Goal: Book appointment/travel/reservation

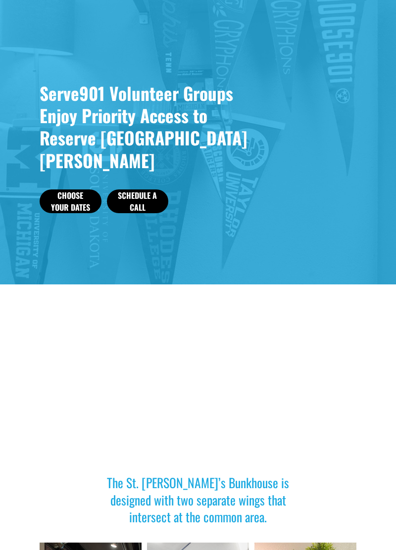
scroll to position [72, 0]
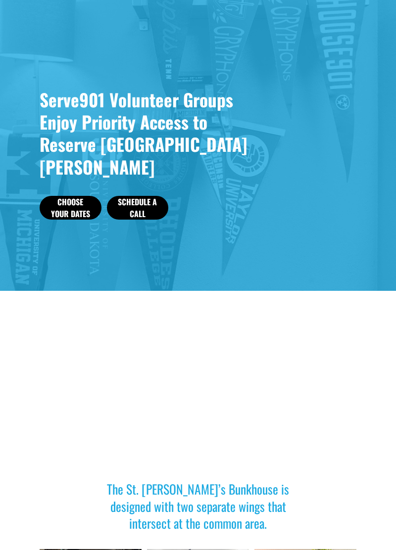
click at [67, 220] on link "Choose Your Dates" at bounding box center [71, 208] width 62 height 24
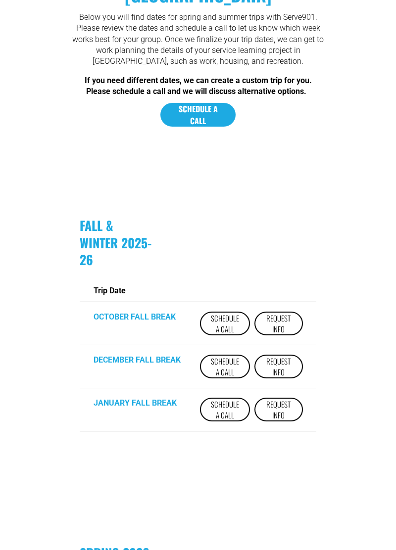
scroll to position [161, 0]
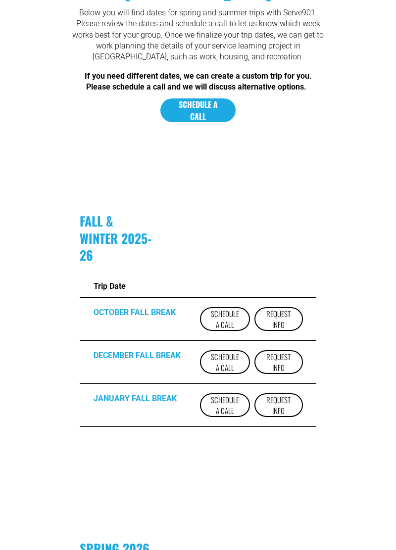
click at [281, 331] on link "Request Info" at bounding box center [278, 319] width 48 height 24
